Goal: Information Seeking & Learning: Learn about a topic

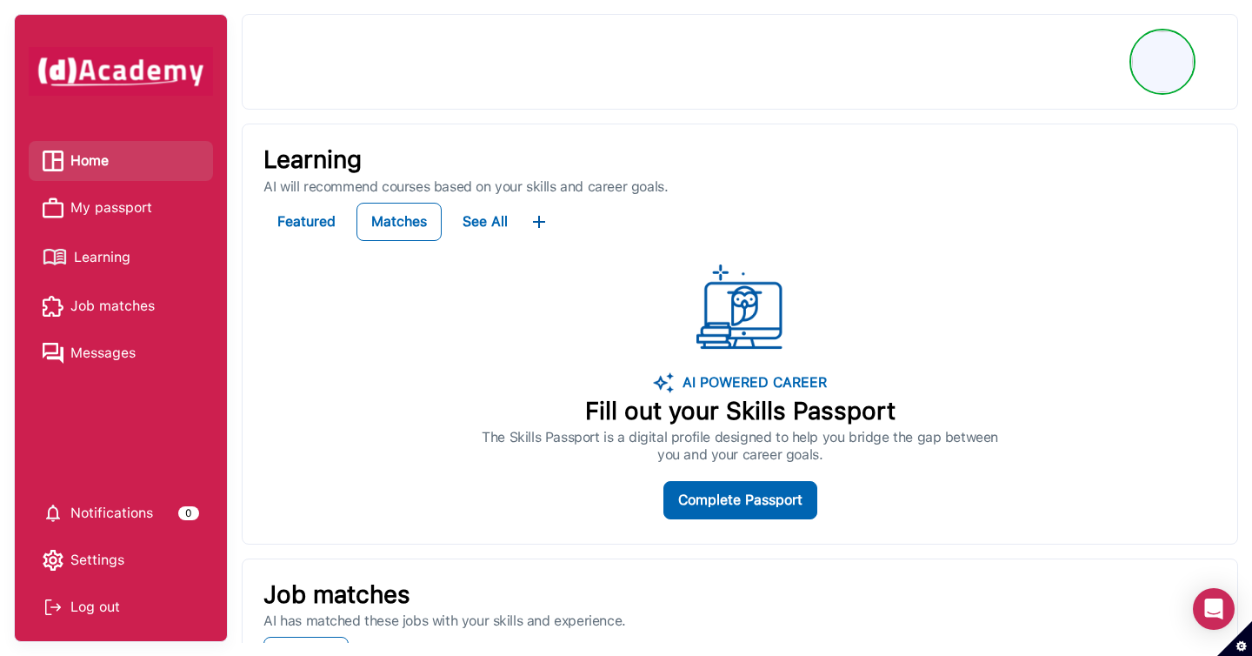
click at [117, 267] on span "Learning" at bounding box center [102, 257] width 57 height 26
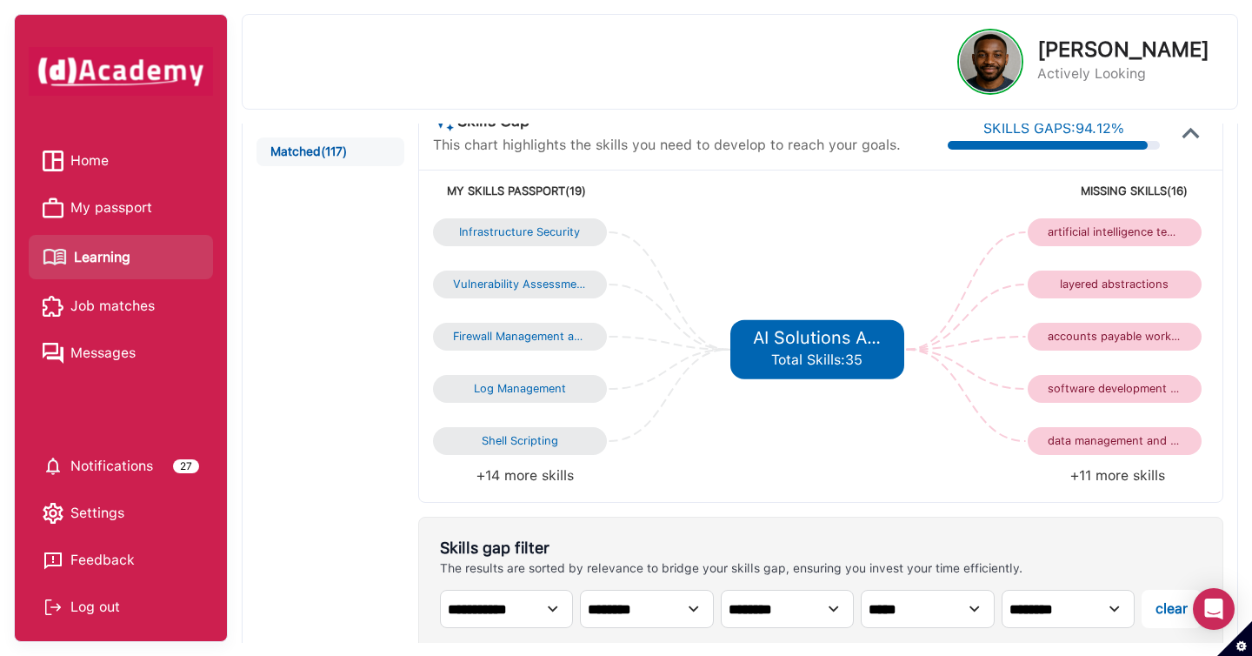
scroll to position [178, 0]
